Goal: Use online tool/utility: Use online tool/utility

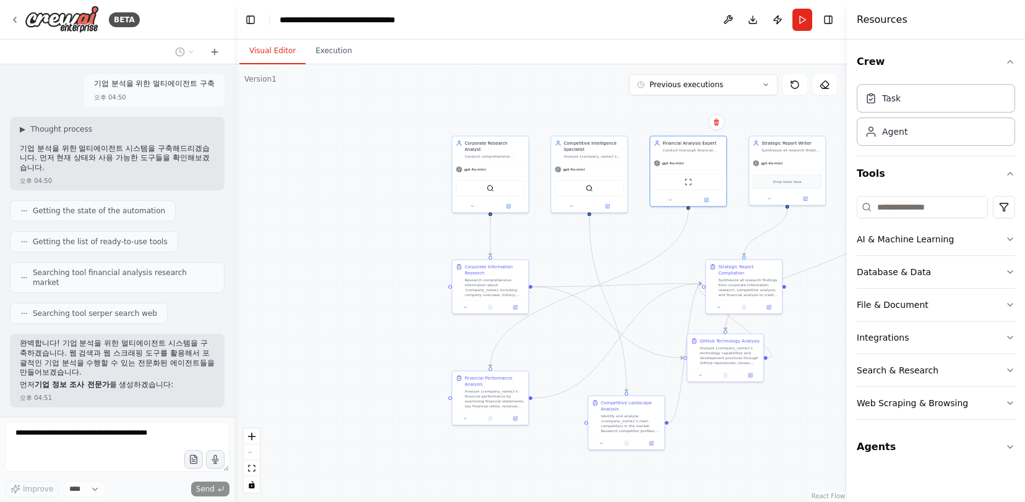
scroll to position [6430, 0]
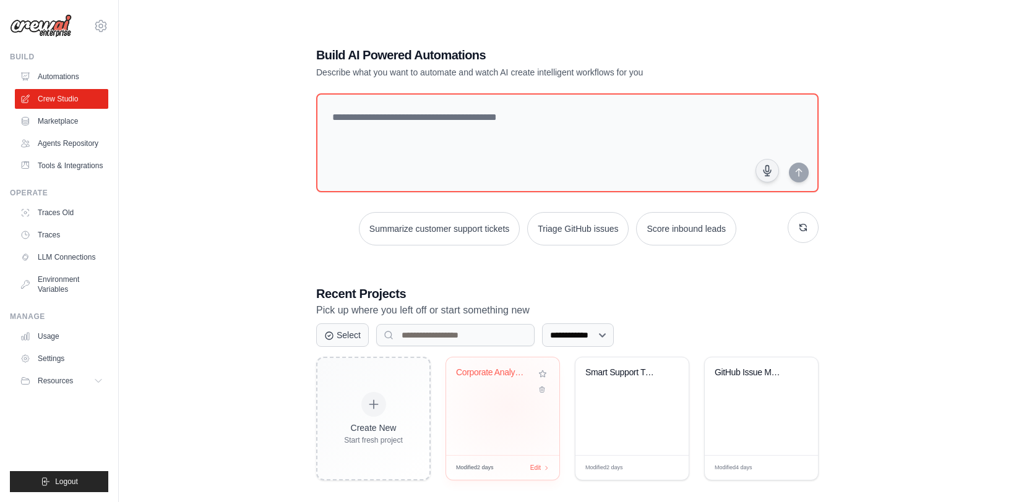
click at [508, 398] on div "Corporate Analysis Multi-Agent Syst..." at bounding box center [502, 407] width 113 height 98
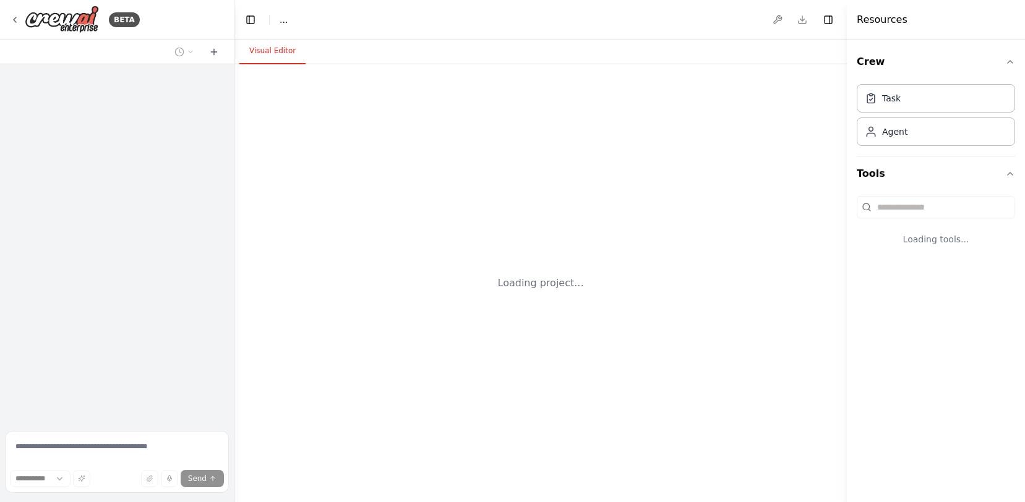
select select "****"
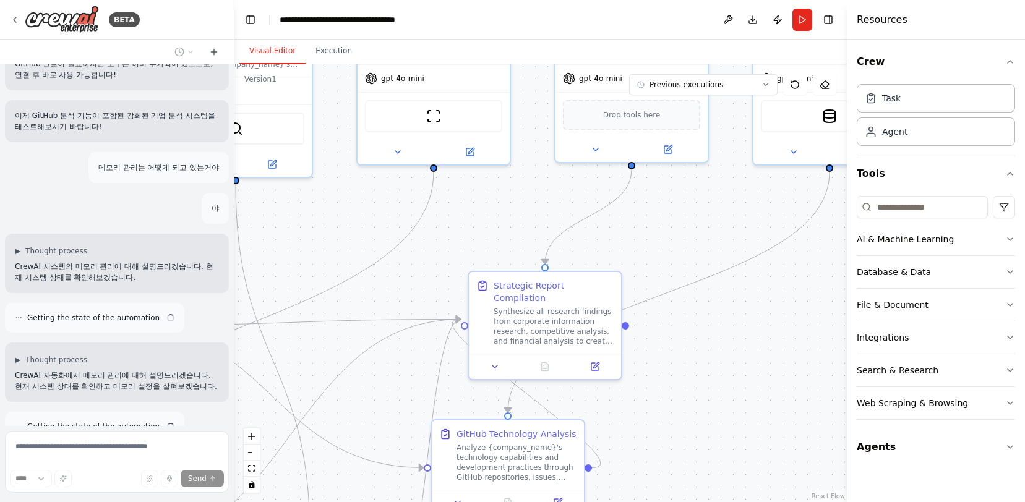
drag, startPoint x: 516, startPoint y: 377, endPoint x: 163, endPoint y: 298, distance: 362.0
click at [163, 298] on div "BETA 기업 분석을 위한 멀티에이전트 구축 ▶ Thought process 기업 분석을 위한 멀티에이전트 시스템을 구축해드리겠습니다. 먼저 …" at bounding box center [512, 251] width 1025 height 502
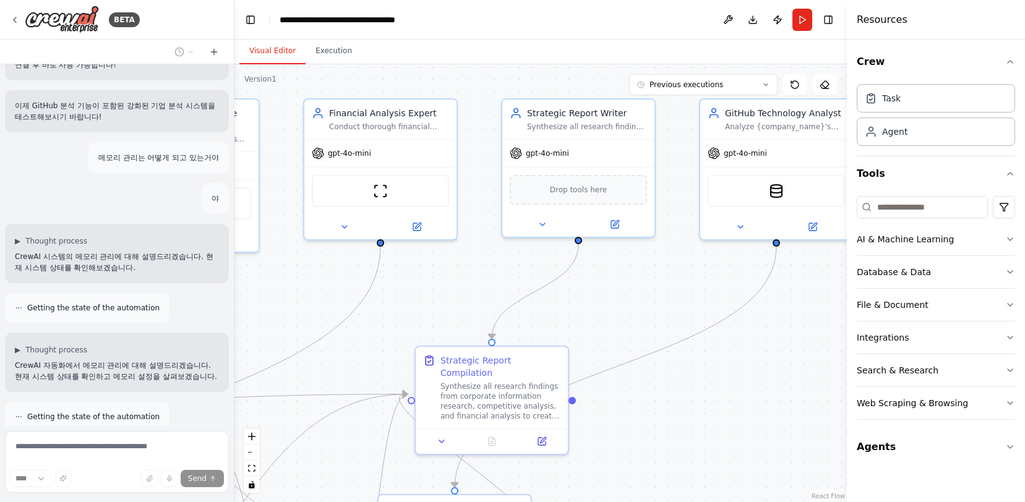
scroll to position [5618, 0]
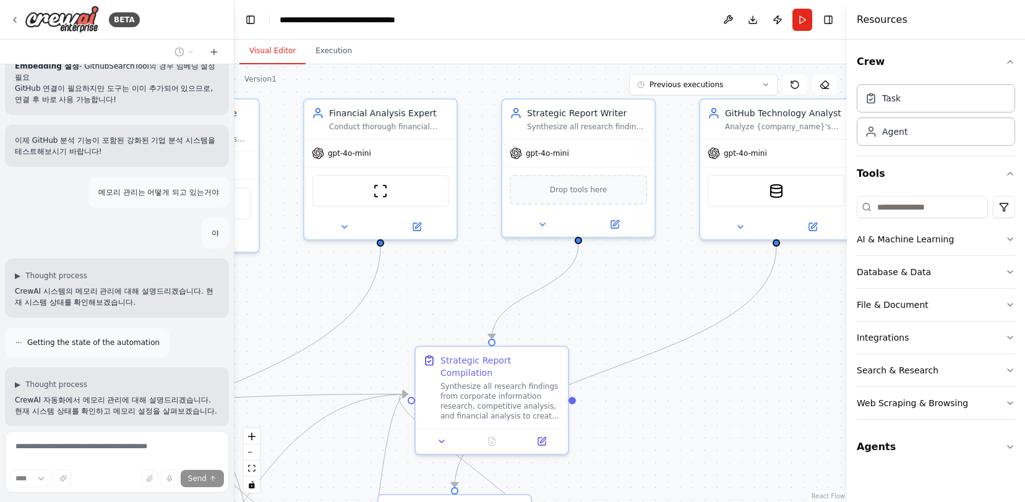
drag, startPoint x: 643, startPoint y: 292, endPoint x: 628, endPoint y: 314, distance: 27.1
click at [619, 312] on div ".deletable-edge-delete-btn { width: 20px; height: 20px; border: 0px solid #ffff…" at bounding box center [540, 283] width 612 height 438
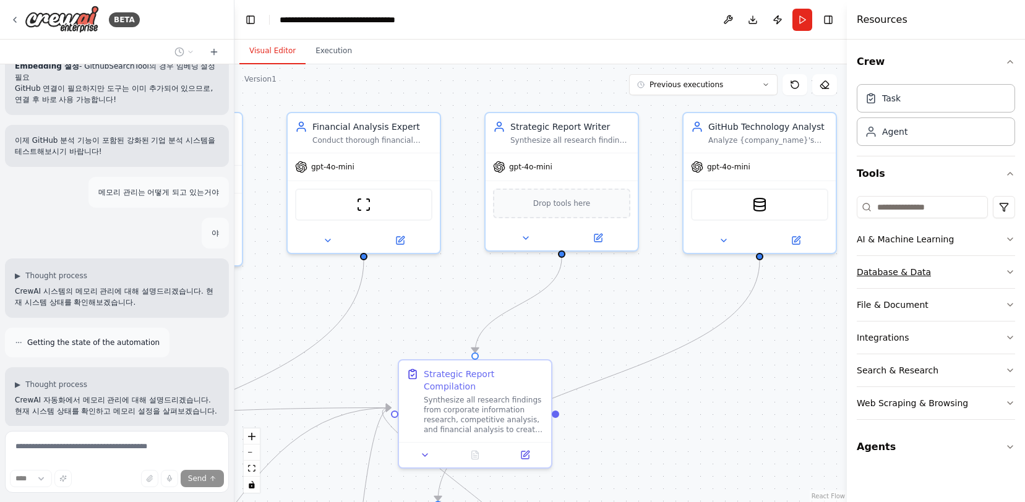
click at [914, 279] on button "Database & Data" at bounding box center [936, 272] width 158 height 32
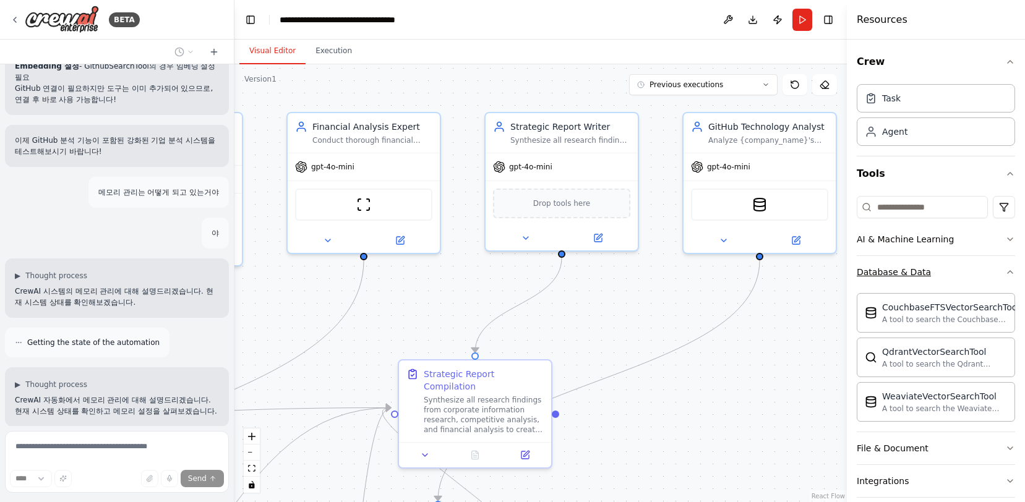
click at [945, 269] on button "Database & Data" at bounding box center [936, 272] width 158 height 32
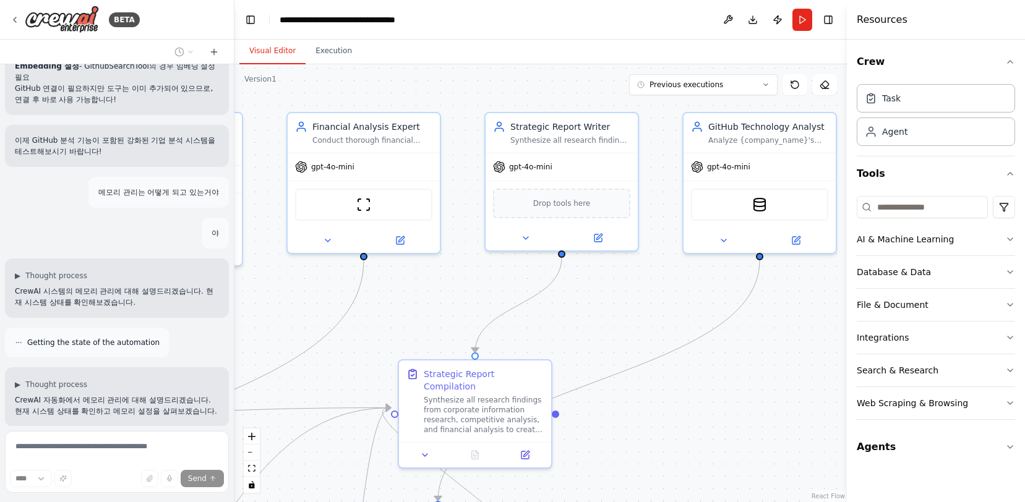
click at [572, 88] on div ".deletable-edge-delete-btn { width: 20px; height: 20px; border: 0px solid #ffff…" at bounding box center [540, 283] width 612 height 438
